Goal: Find specific page/section: Find specific page/section

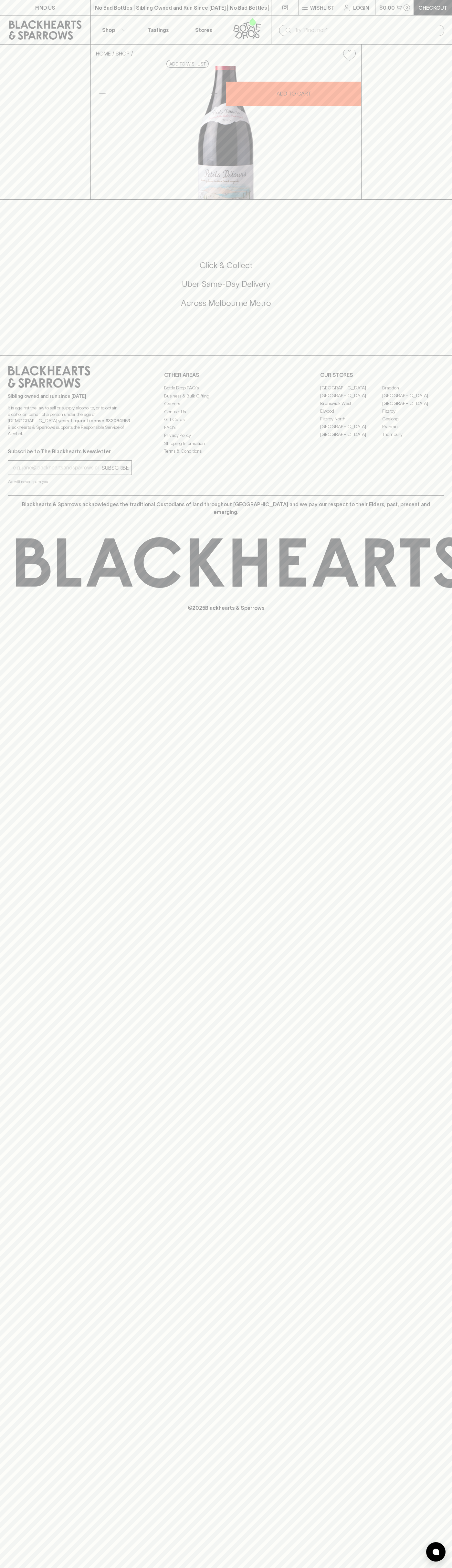
click at [351, 399] on link "[GEOGRAPHIC_DATA]" at bounding box center [351, 395] width 62 height 8
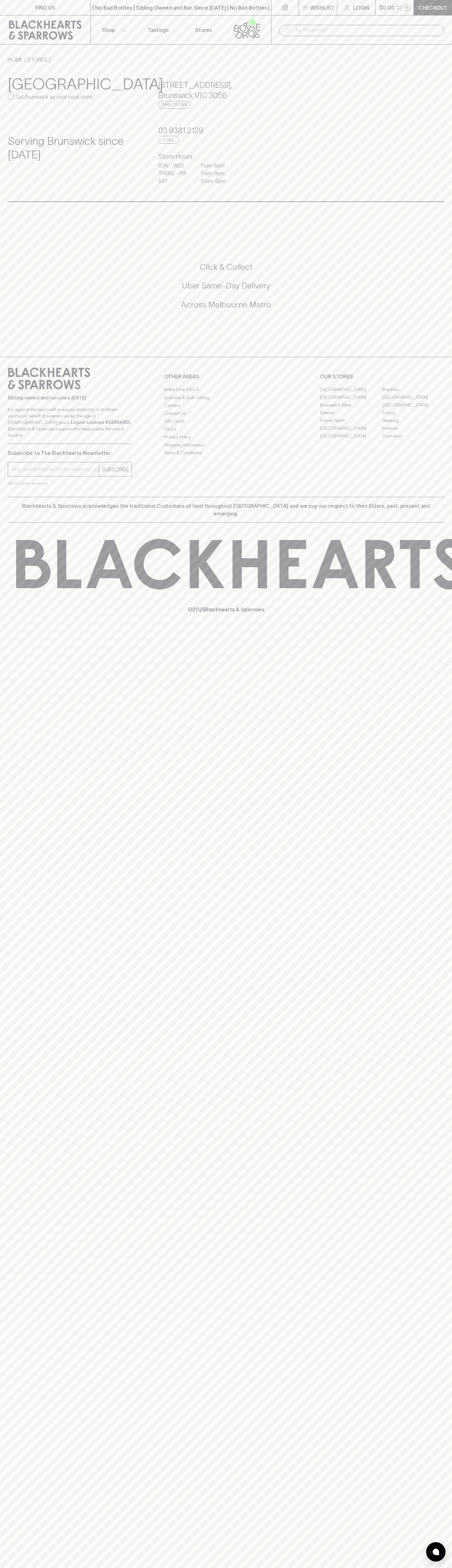
click at [365, 4] on p "Login" at bounding box center [361, 7] width 16 height 8
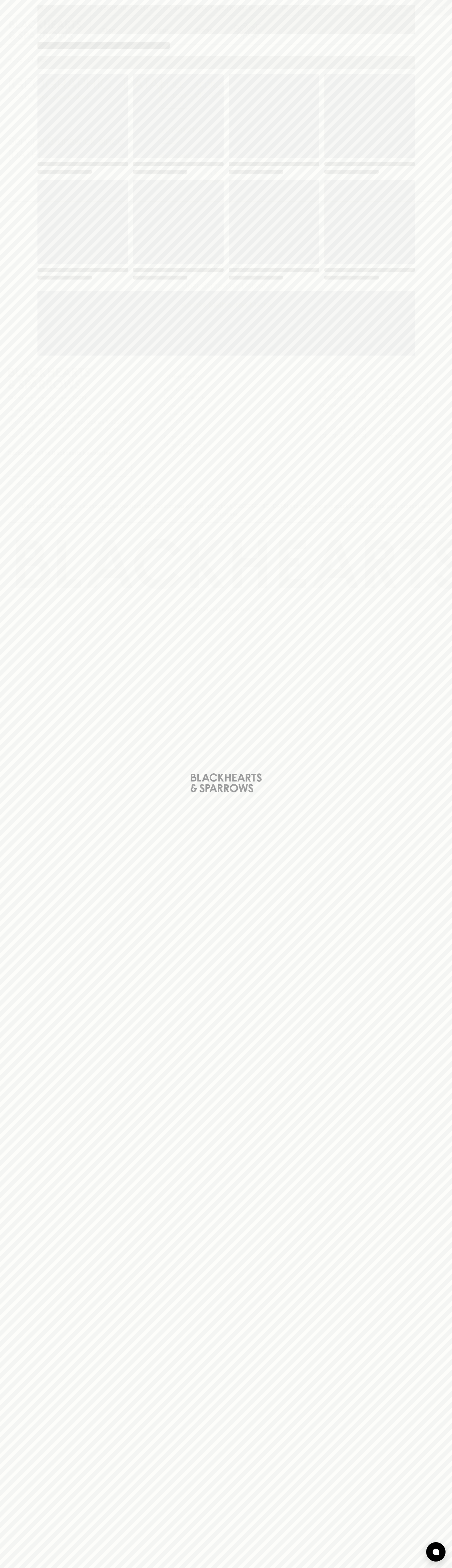
click at [241, 1567] on html "FIND US | No Bad Bottles | Sibling Owned and Run Since [DATE] | No Bad Bottles …" at bounding box center [226, 784] width 452 height 1568
click at [21, 1217] on div "Loading" at bounding box center [226, 784] width 452 height 1568
